Goal: Information Seeking & Learning: Find specific fact

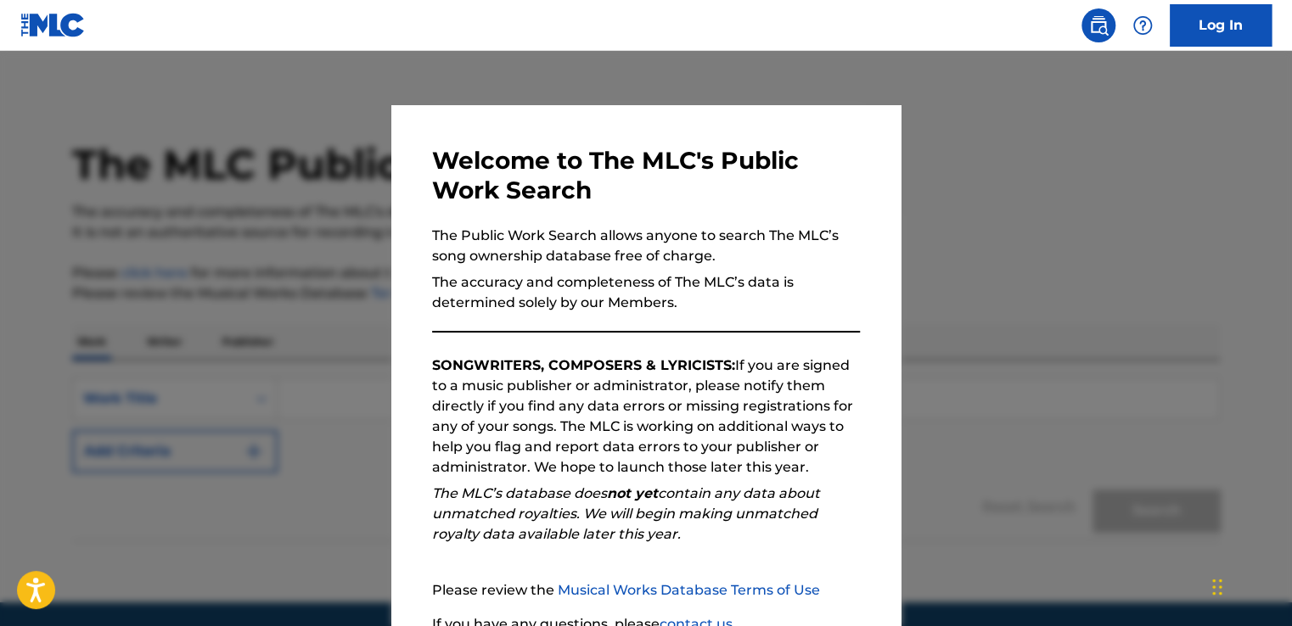
click at [971, 192] on div at bounding box center [646, 364] width 1292 height 626
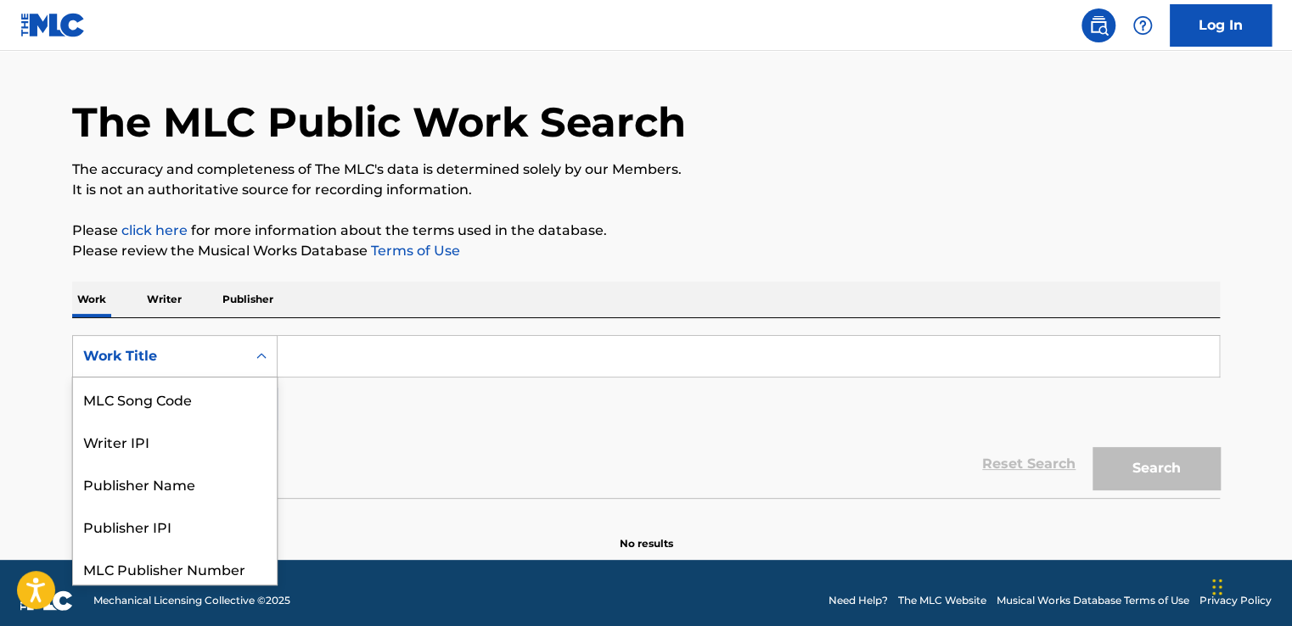
scroll to position [48, 0]
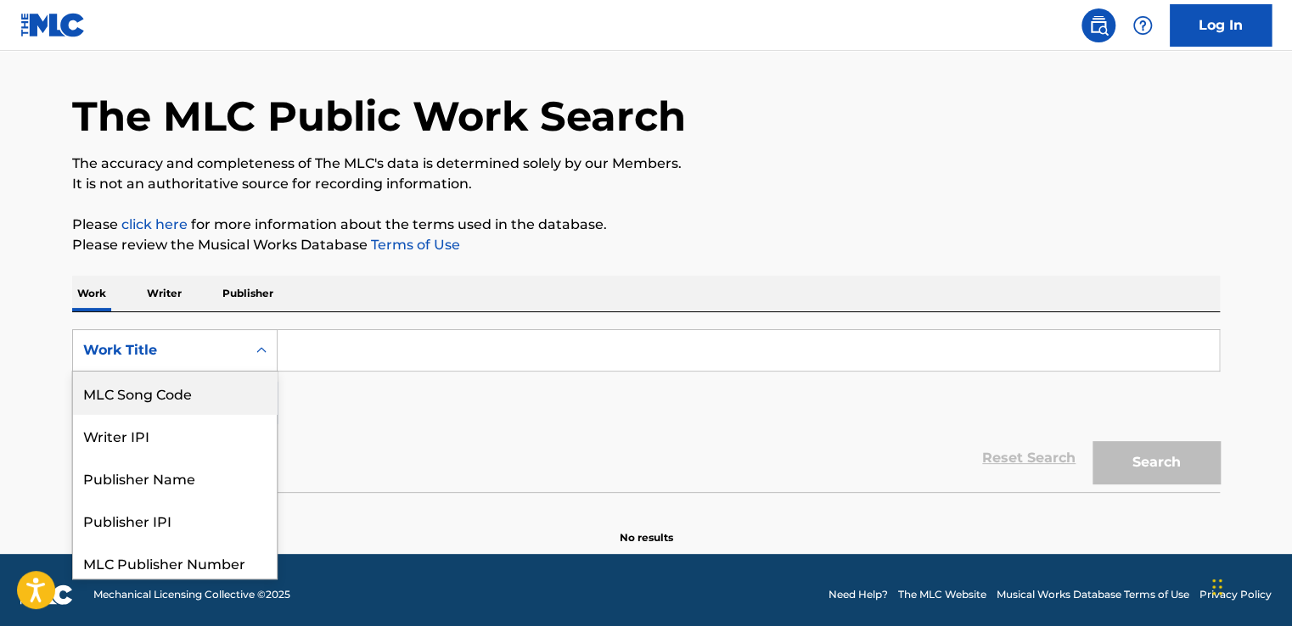
click at [260, 372] on div "8 results available. Use Up and Down to choose options, press Enter to select t…" at bounding box center [174, 350] width 205 height 42
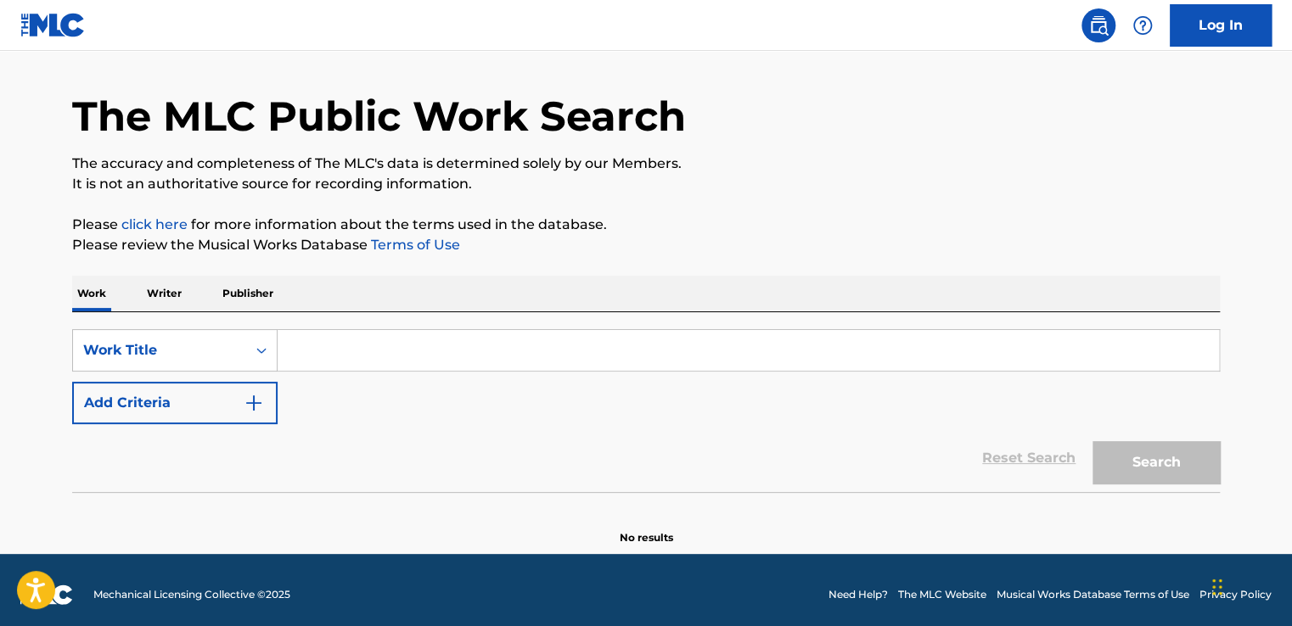
click at [222, 355] on div "Work Title" at bounding box center [159, 350] width 153 height 20
click at [328, 345] on input "Search Form" at bounding box center [748, 350] width 941 height 41
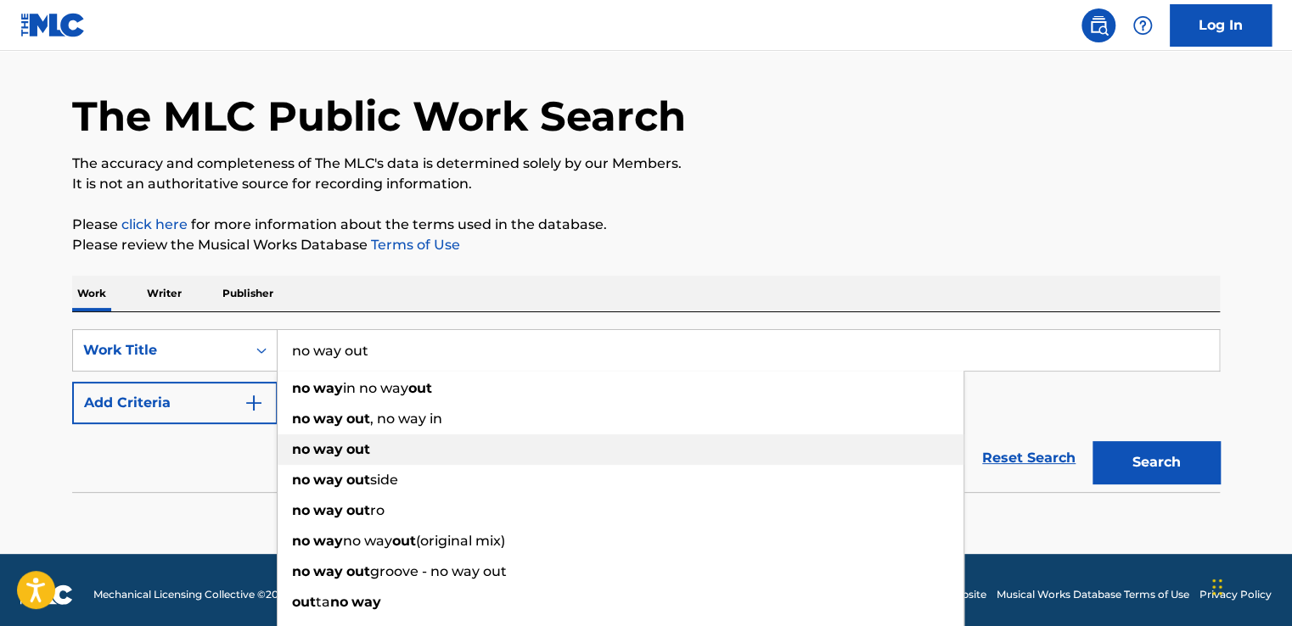
type input "no way out"
click at [333, 446] on strong "way" at bounding box center [328, 449] width 30 height 16
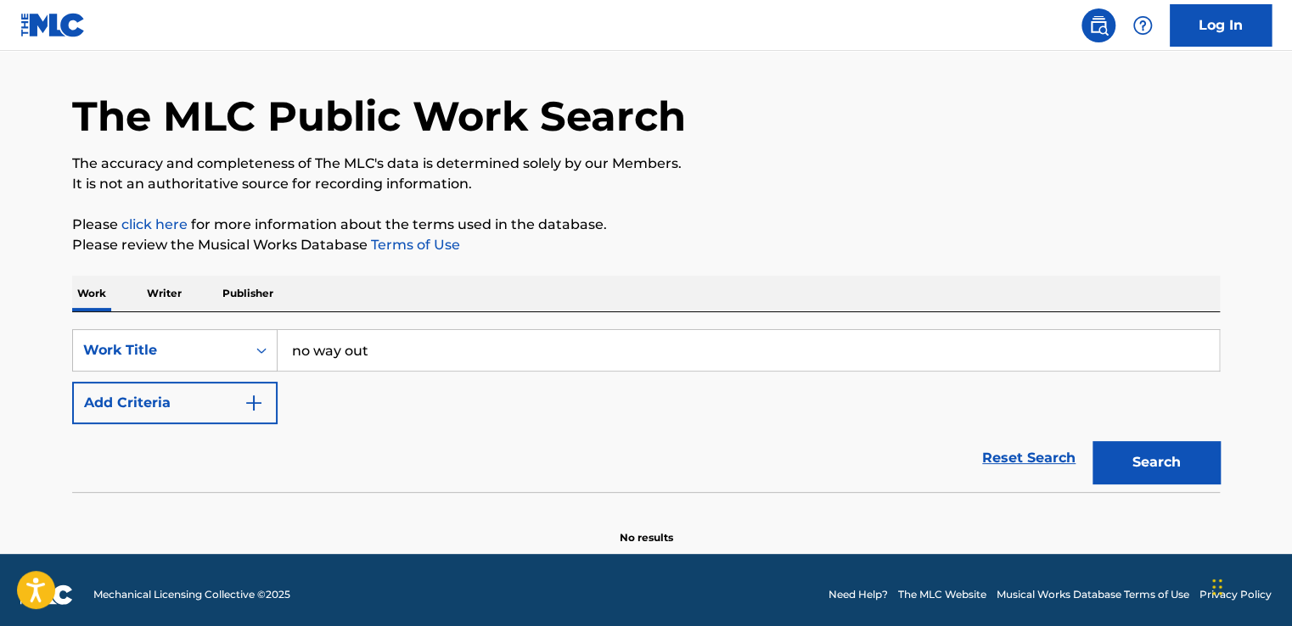
drag, startPoint x: 1151, startPoint y: 456, endPoint x: 1121, endPoint y: 430, distance: 39.1
click at [1151, 456] on button "Search" at bounding box center [1155, 462] width 127 height 42
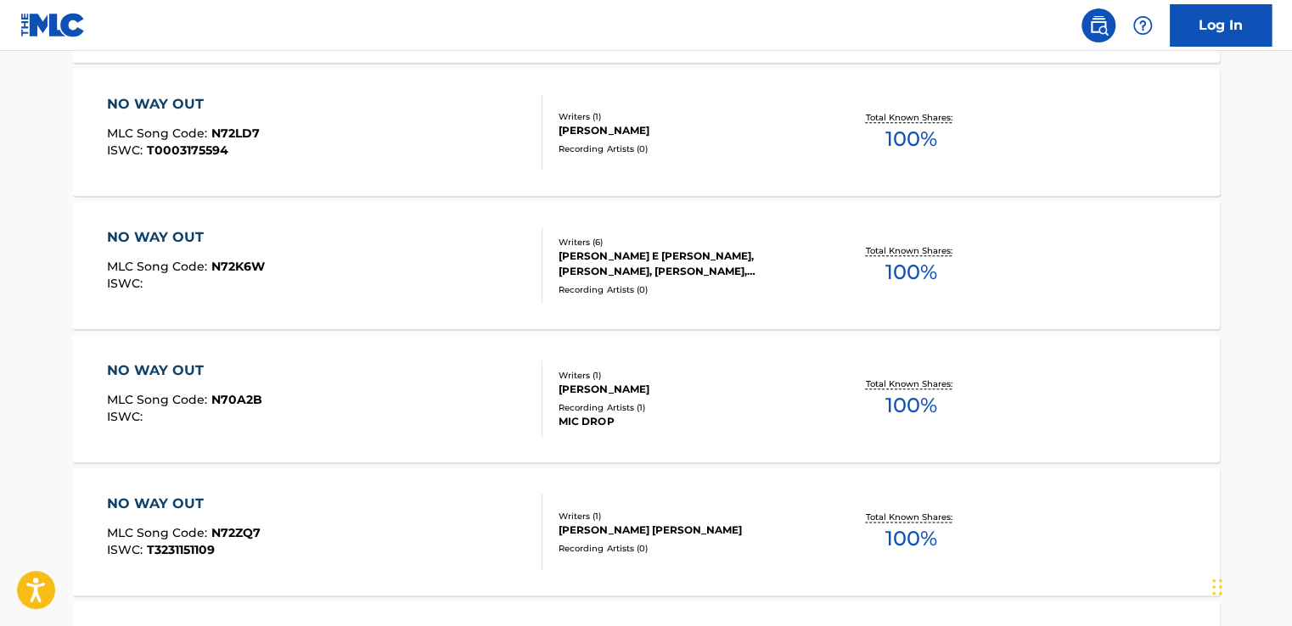
scroll to position [8, 0]
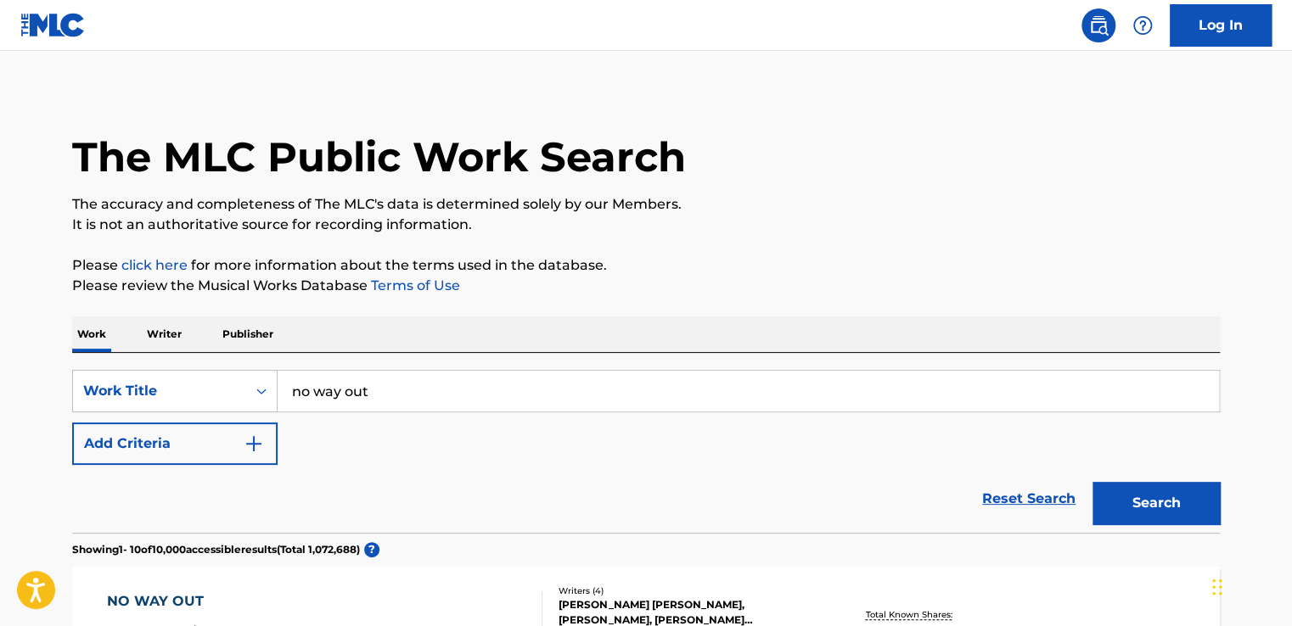
click at [248, 442] on img "Search Form" at bounding box center [254, 444] width 20 height 20
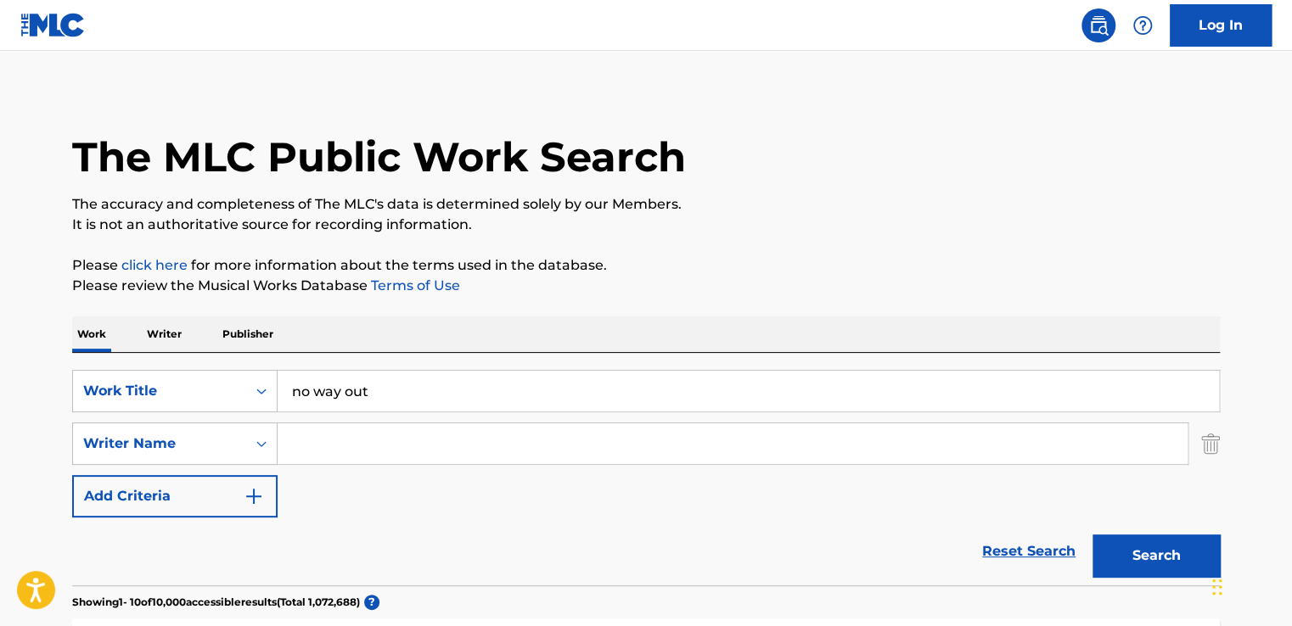
click at [329, 443] on input "Search Form" at bounding box center [733, 444] width 910 height 41
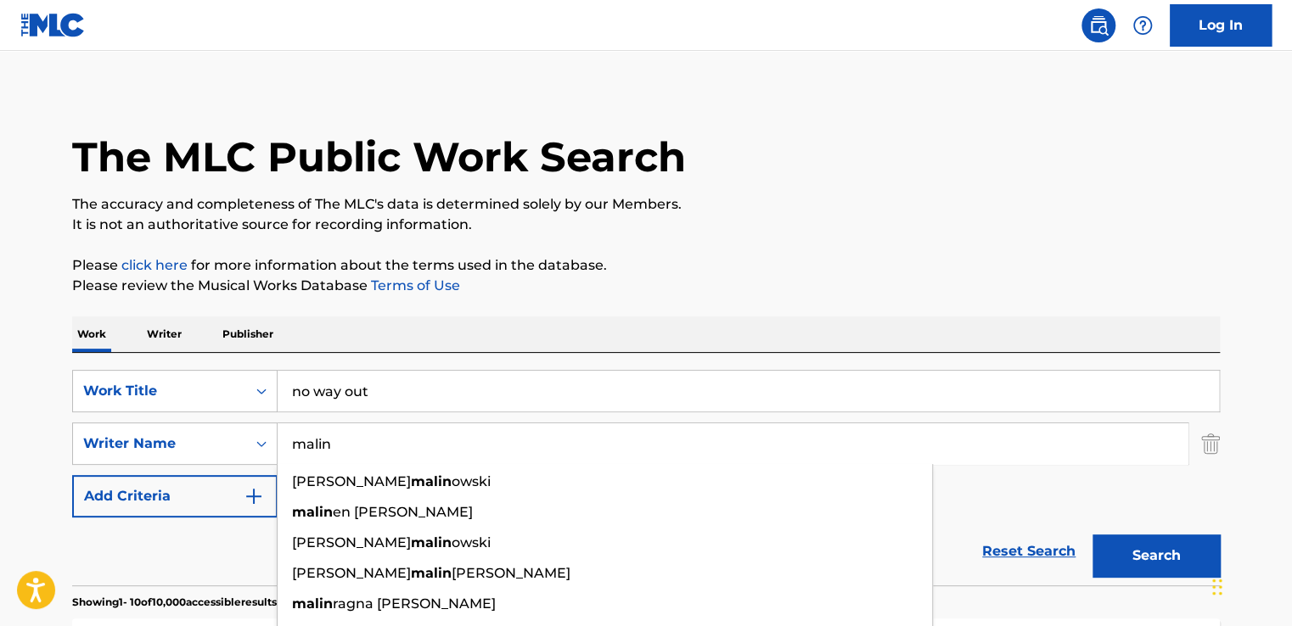
type input "malin"
click at [1092, 535] on button "Search" at bounding box center [1155, 556] width 127 height 42
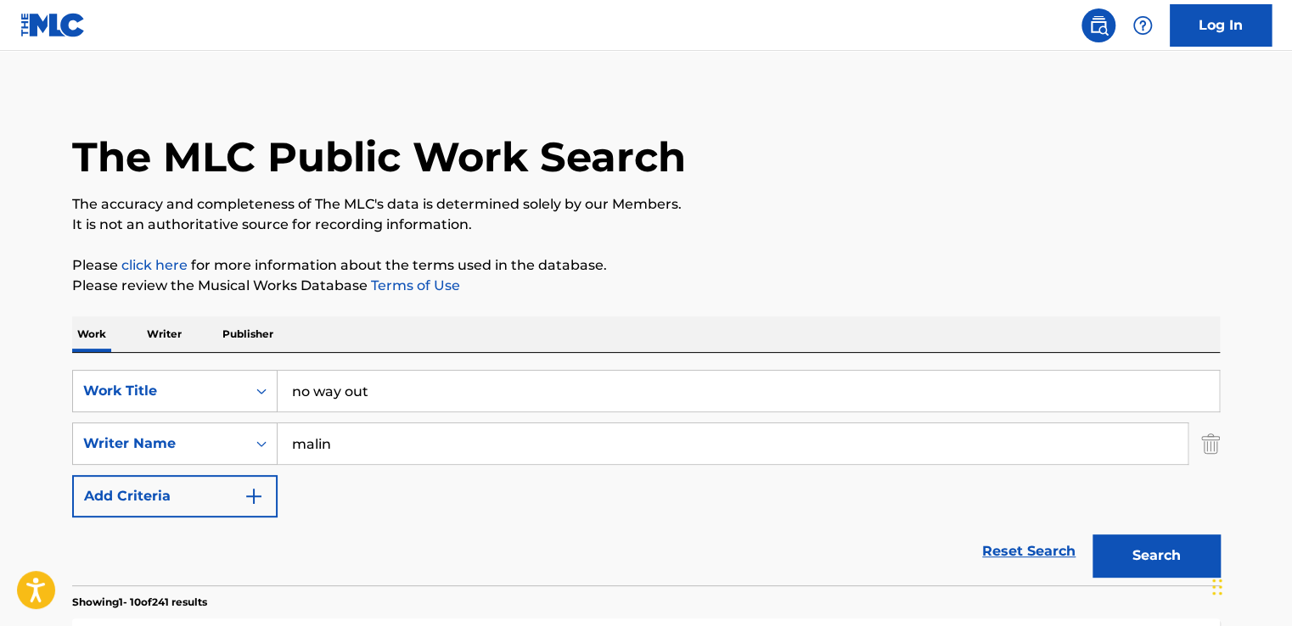
scroll to position [0, 0]
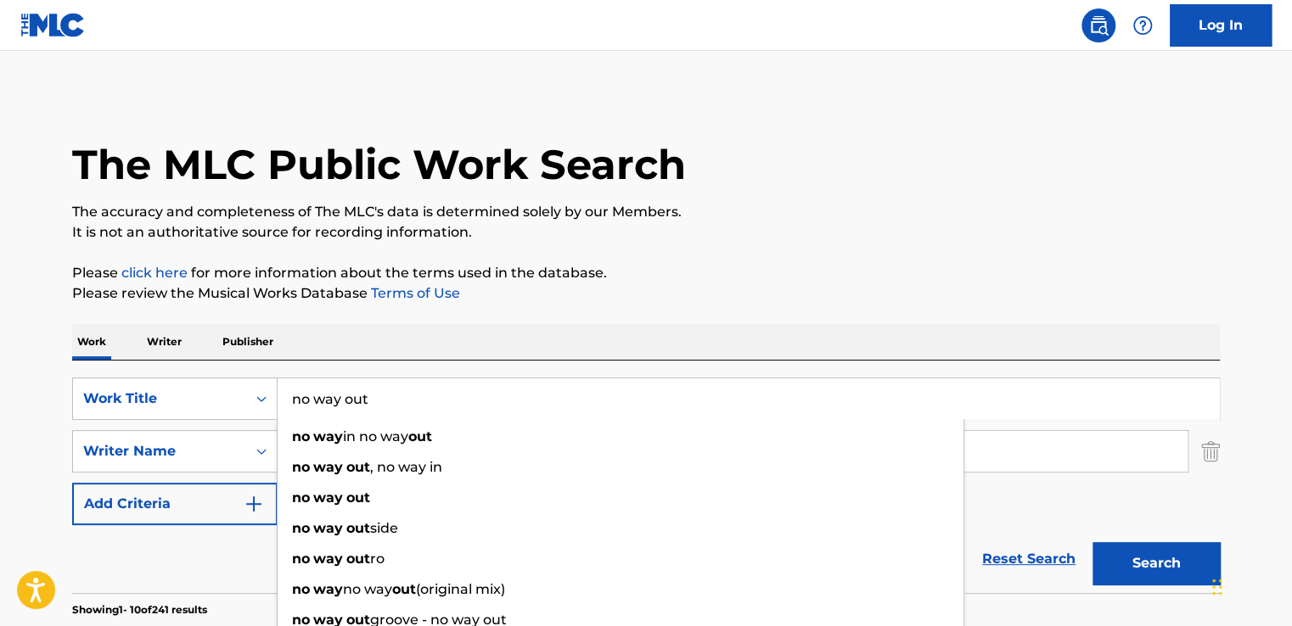
drag, startPoint x: 379, startPoint y: 407, endPoint x: 292, endPoint y: 418, distance: 88.2
click at [292, 418] on input "no way out" at bounding box center [748, 399] width 941 height 41
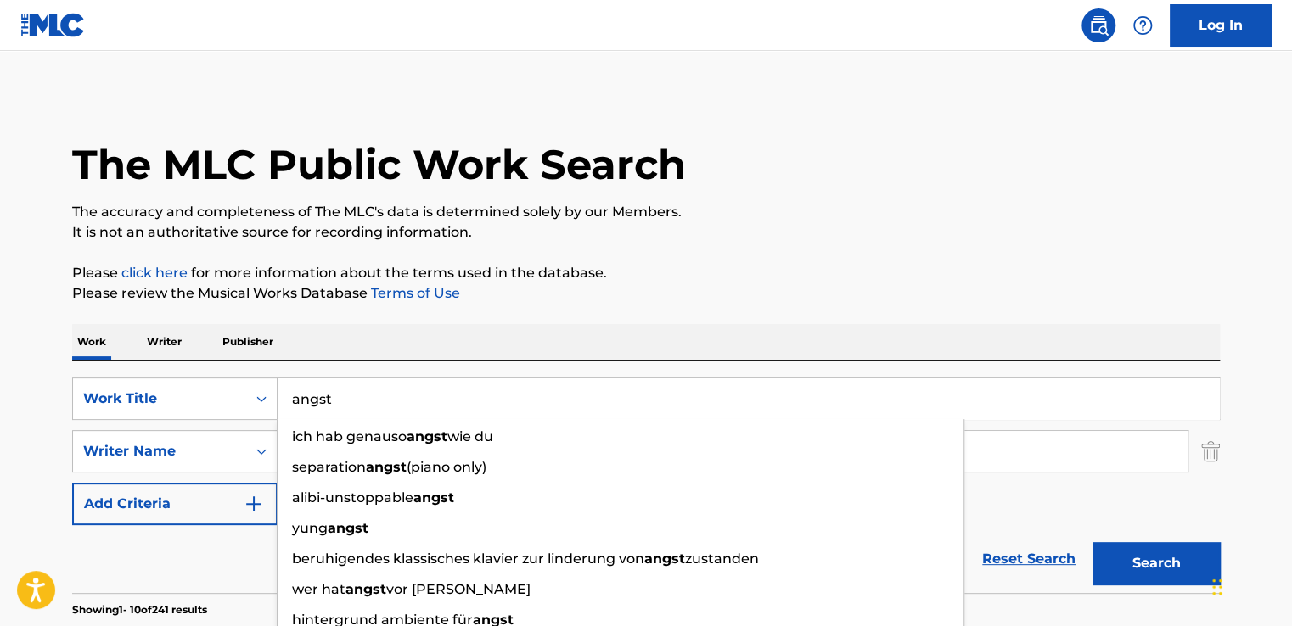
type input "angst"
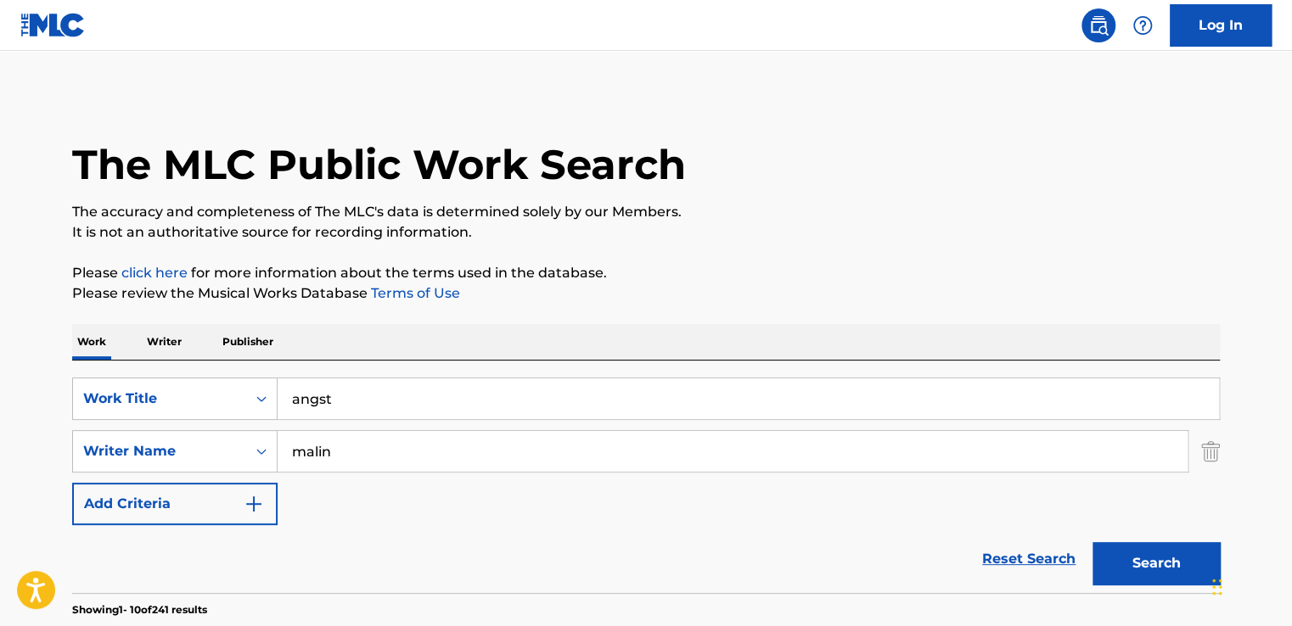
click at [695, 187] on div "The MLC Public Work Search" at bounding box center [646, 155] width 1148 height 124
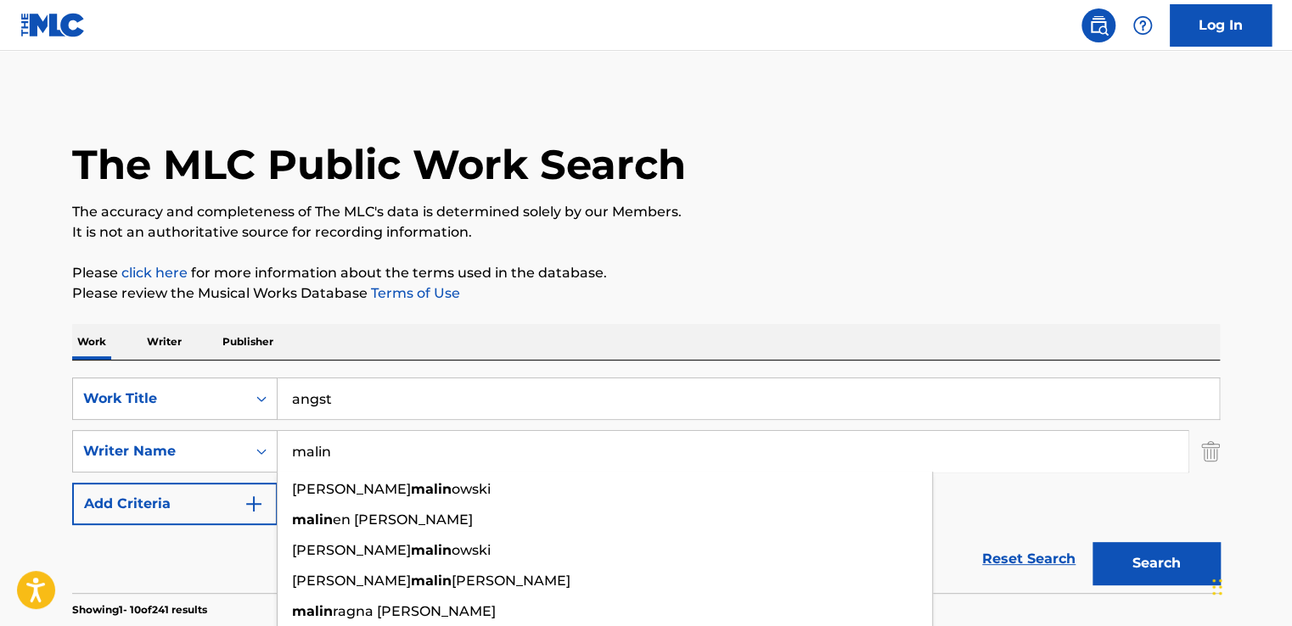
click at [312, 452] on input "malin" at bounding box center [733, 451] width 910 height 41
click at [312, 453] on input "malin" at bounding box center [733, 451] width 910 height 41
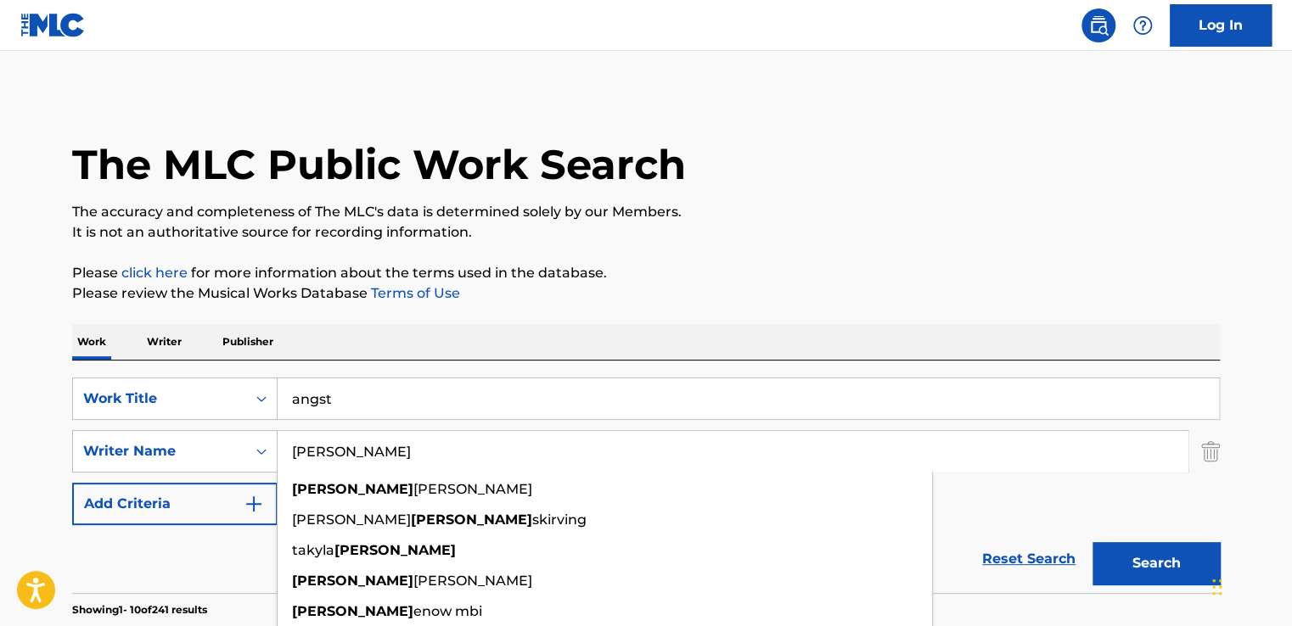
type input "[PERSON_NAME]"
click at [1092, 542] on button "Search" at bounding box center [1155, 563] width 127 height 42
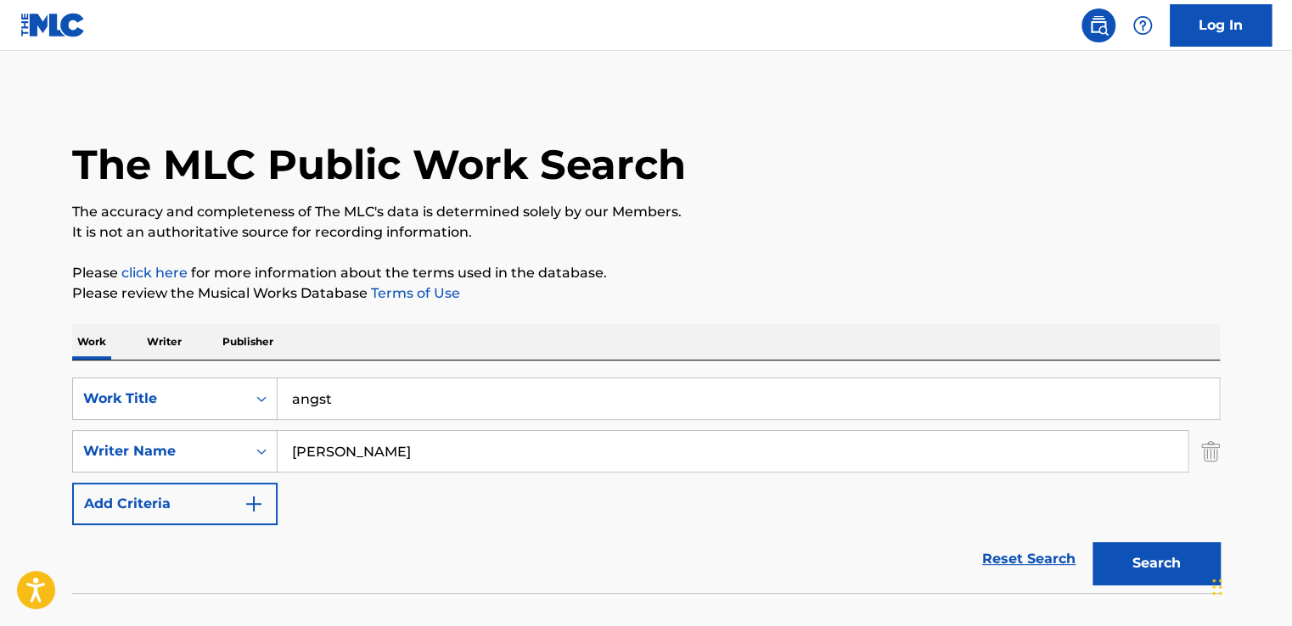
scroll to position [109, 0]
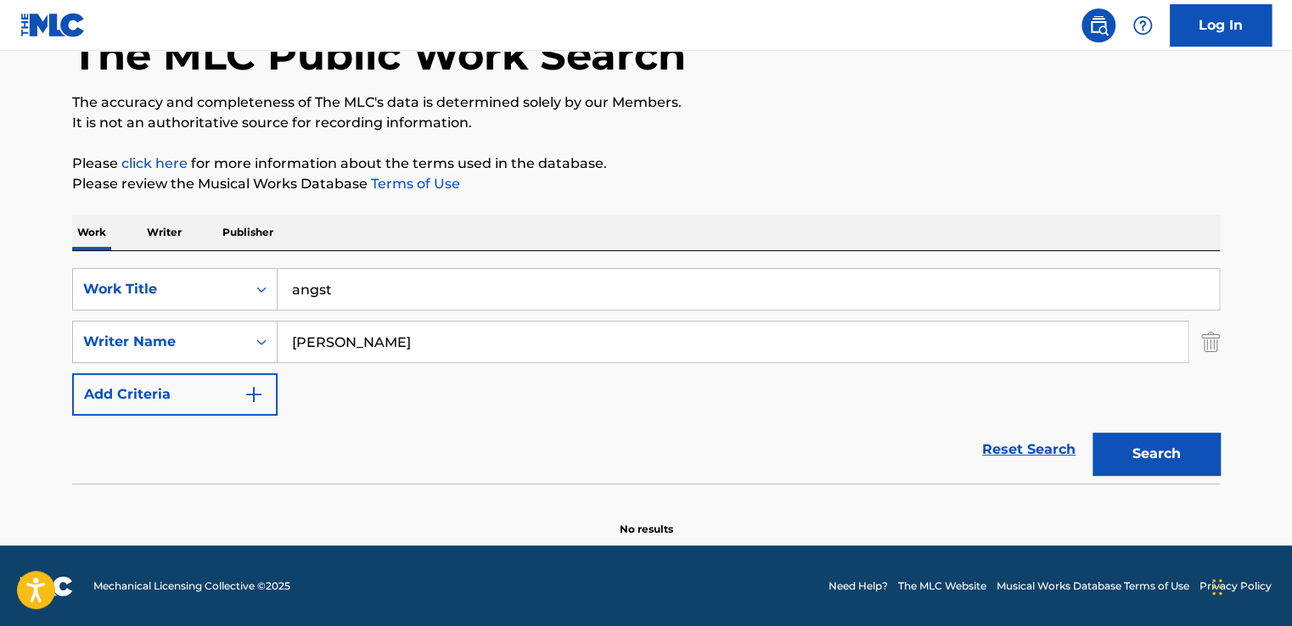
click at [1160, 448] on button "Search" at bounding box center [1155, 454] width 127 height 42
